Goal: Find specific page/section: Find specific page/section

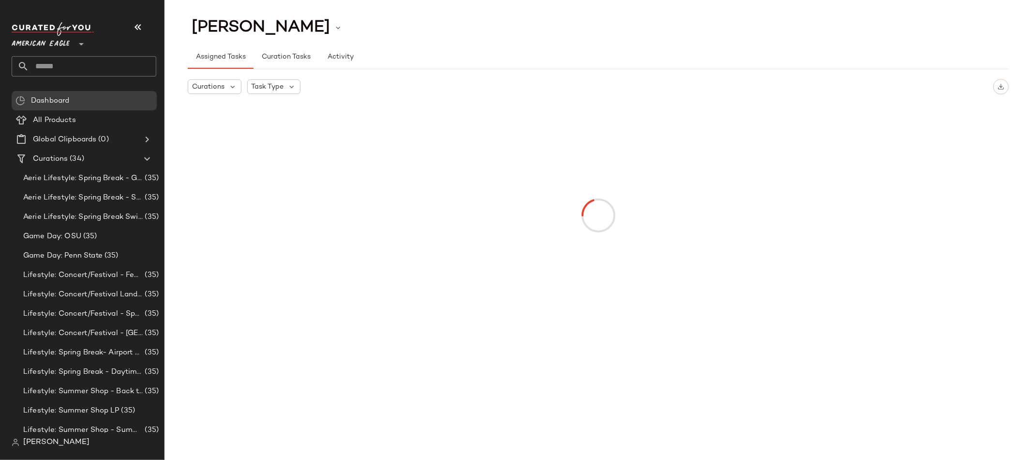
drag, startPoint x: 68, startPoint y: 67, endPoint x: 37, endPoint y: 65, distance: 31.5
click at [68, 67] on input "text" at bounding box center [92, 66] width 127 height 20
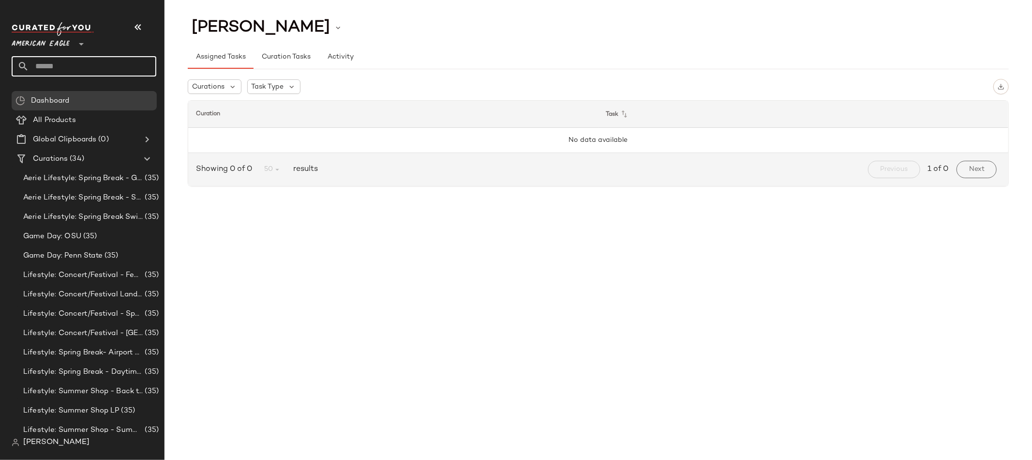
click at [37, 65] on input "text" at bounding box center [92, 66] width 127 height 20
type input "*********"
click at [83, 41] on icon at bounding box center [82, 44] width 12 height 12
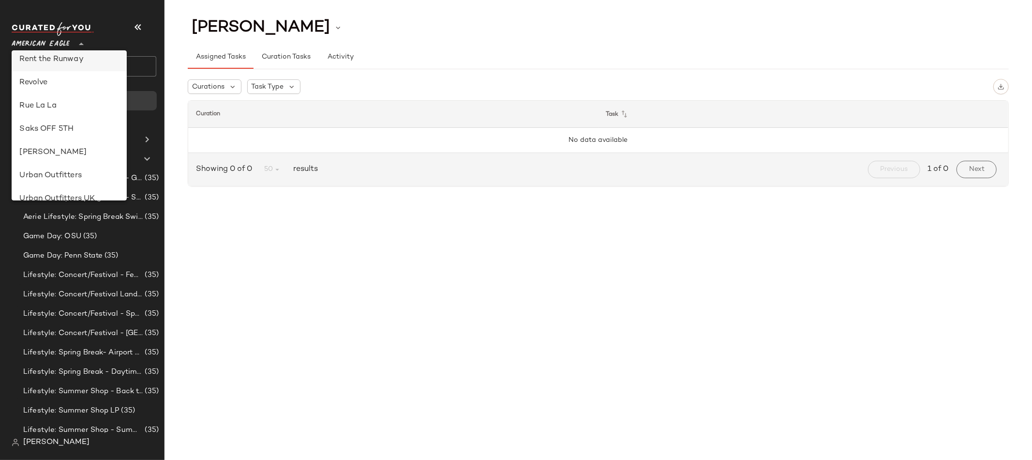
scroll to position [390, 0]
click at [75, 117] on div "Rent the Runway" at bounding box center [69, 118] width 100 height 12
type input "**"
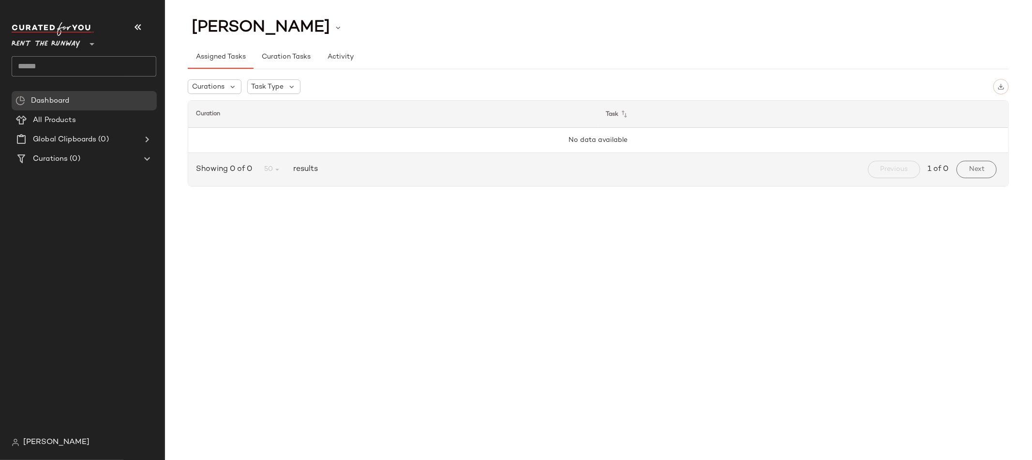
click at [41, 69] on input "text" at bounding box center [84, 66] width 145 height 20
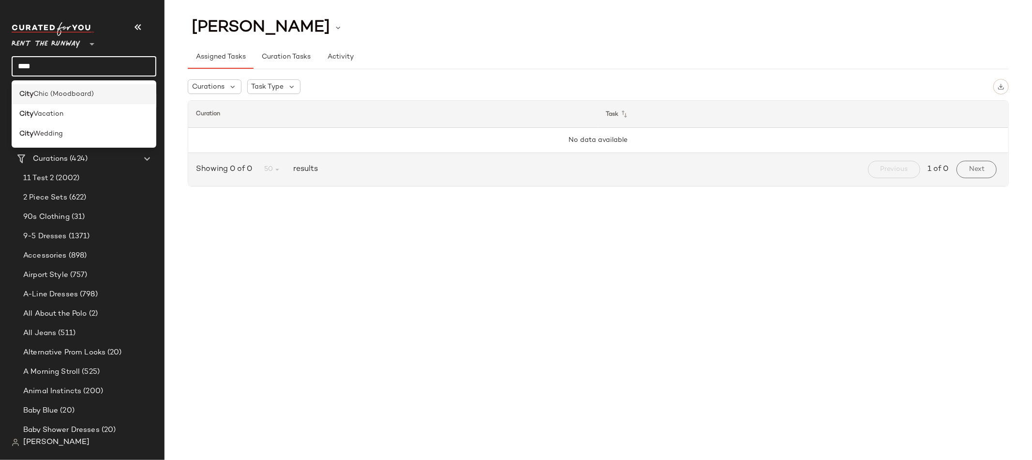
type input "****"
click at [41, 93] on span "Chic (Moodboard)" at bounding box center [63, 94] width 61 height 10
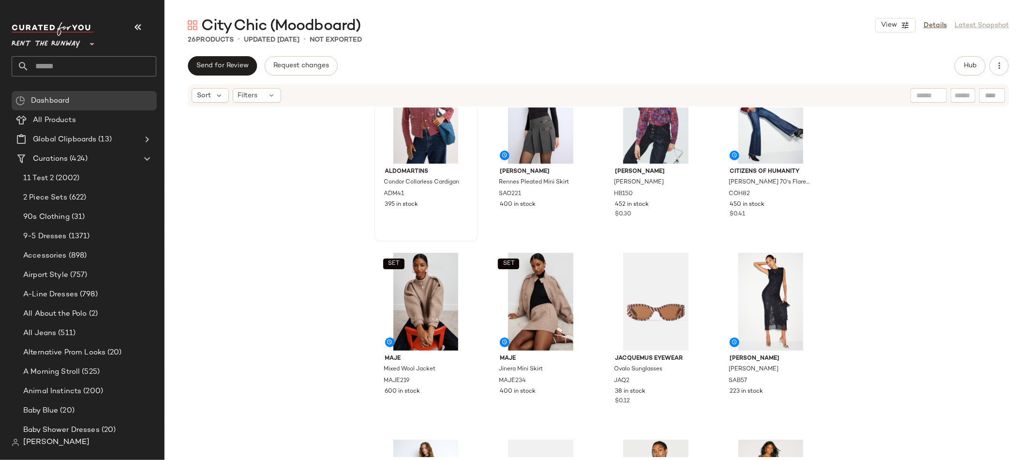
scroll to position [297, 0]
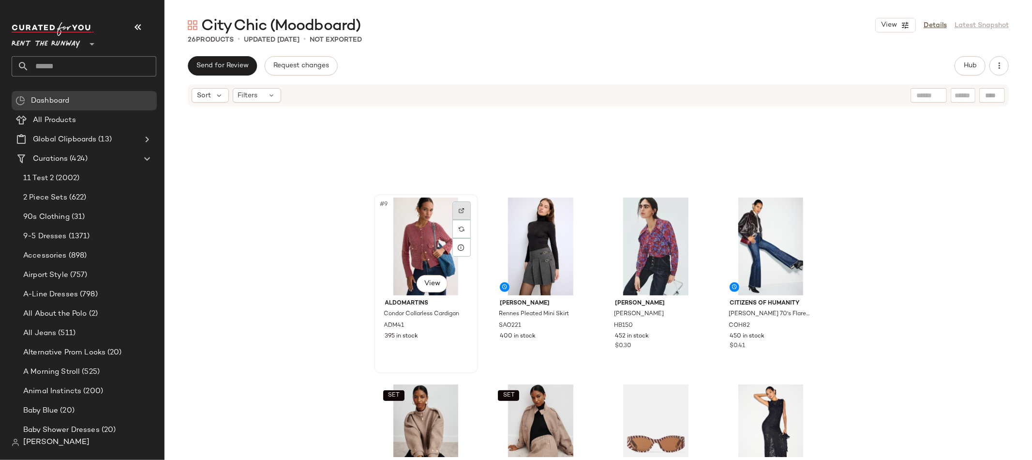
click at [461, 211] on img at bounding box center [462, 211] width 6 height 6
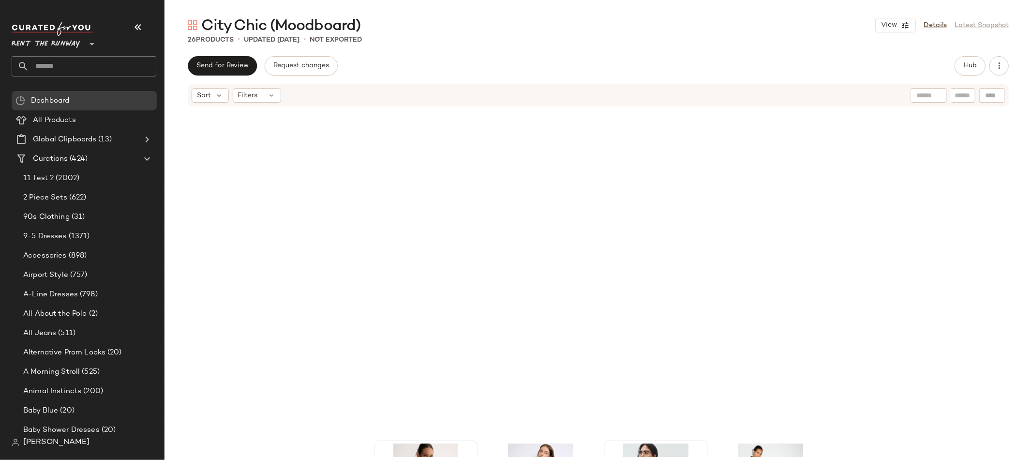
scroll to position [0, 0]
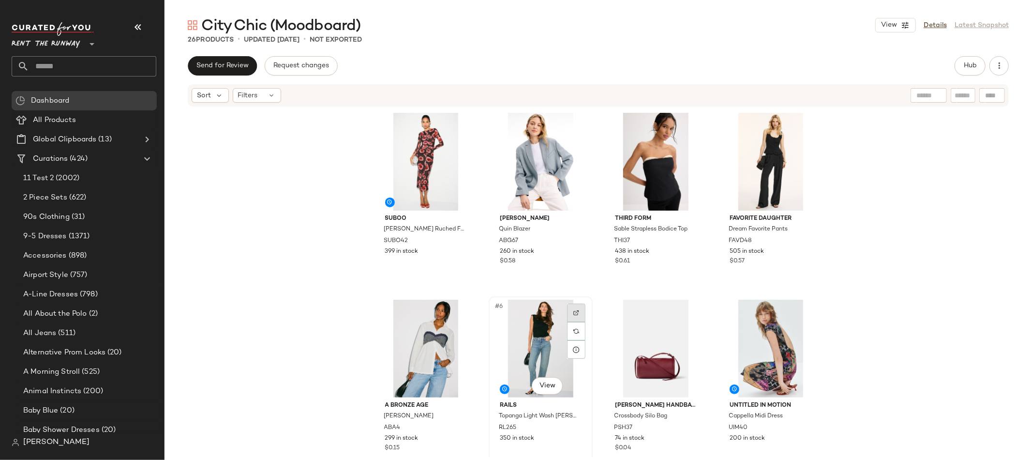
click at [577, 311] on div at bounding box center [576, 312] width 18 height 18
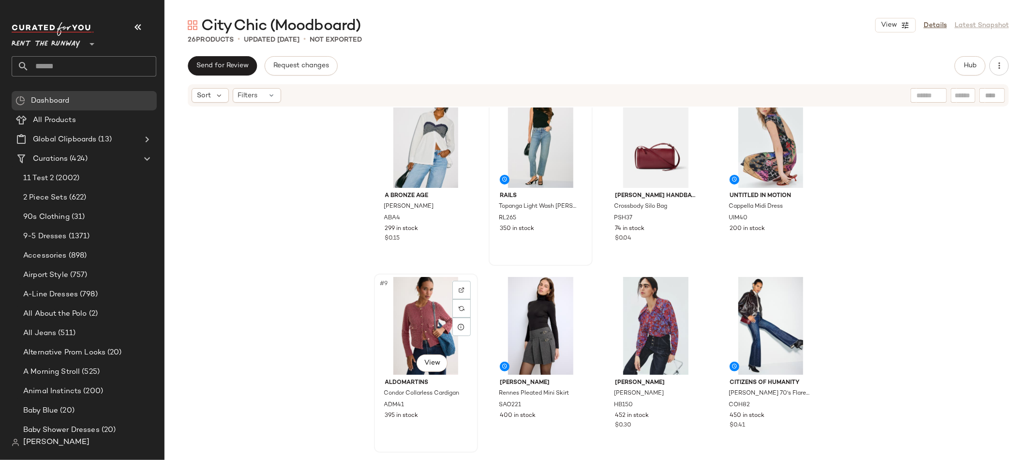
scroll to position [210, 0]
click at [462, 287] on img at bounding box center [462, 290] width 6 height 6
